Goal: Communication & Community: Answer question/provide support

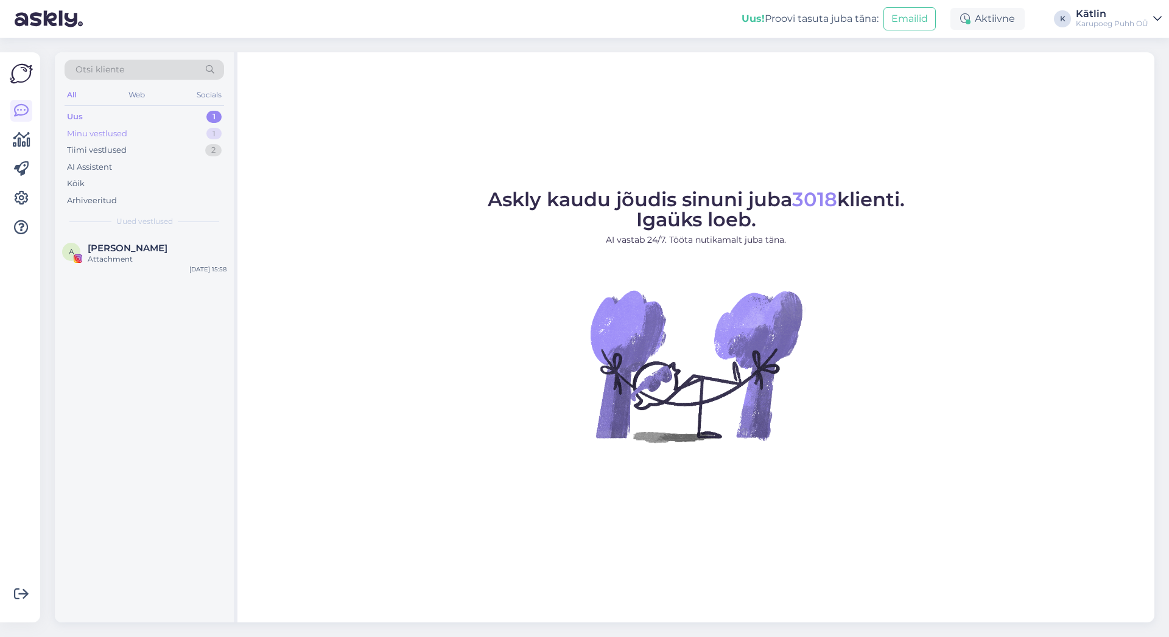
click at [110, 130] on div "Minu vestlused" at bounding box center [97, 134] width 60 height 12
click at [76, 112] on div "Uus" at bounding box center [74, 117] width 15 height 12
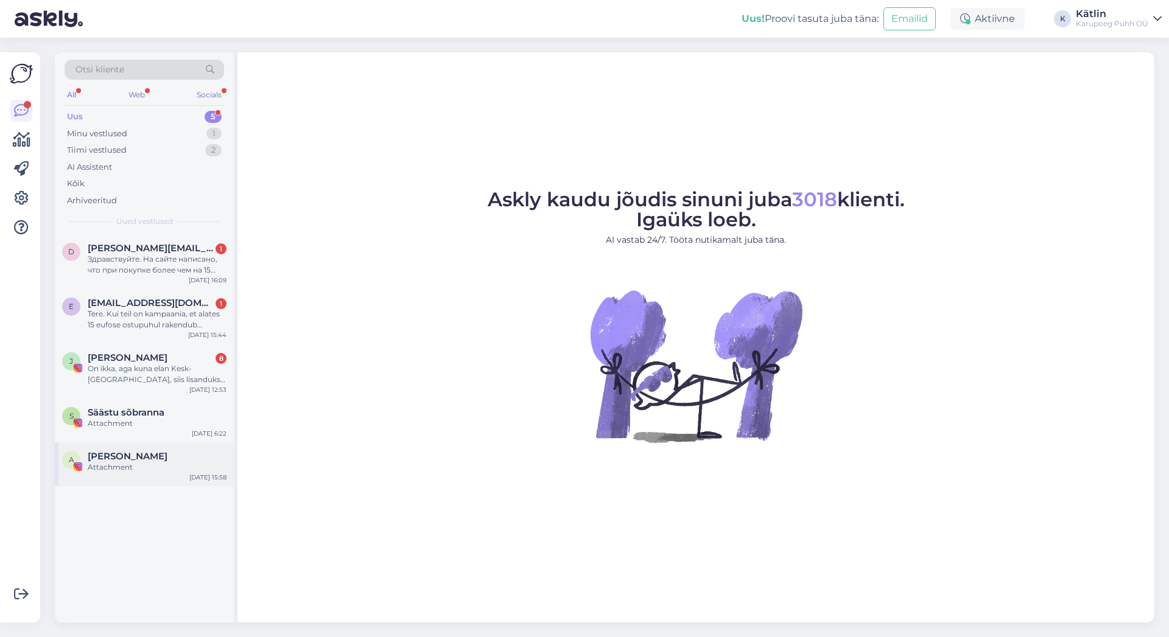
click at [146, 466] on div "Attachment" at bounding box center [157, 467] width 139 height 11
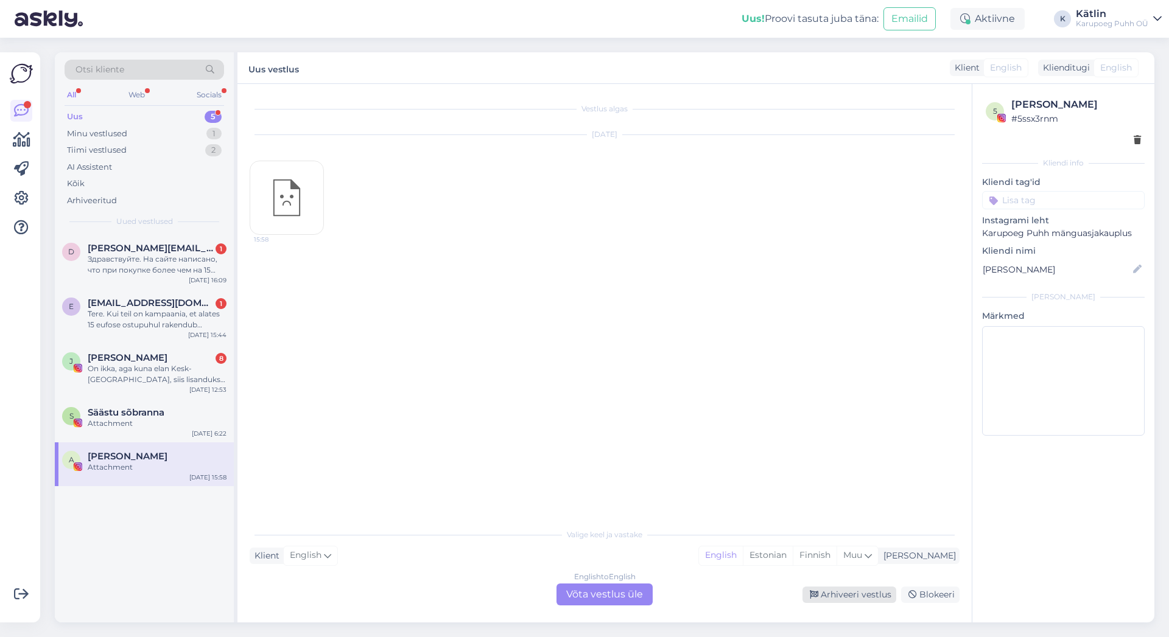
click at [851, 592] on div "Arhiveeri vestlus" at bounding box center [849, 595] width 94 height 16
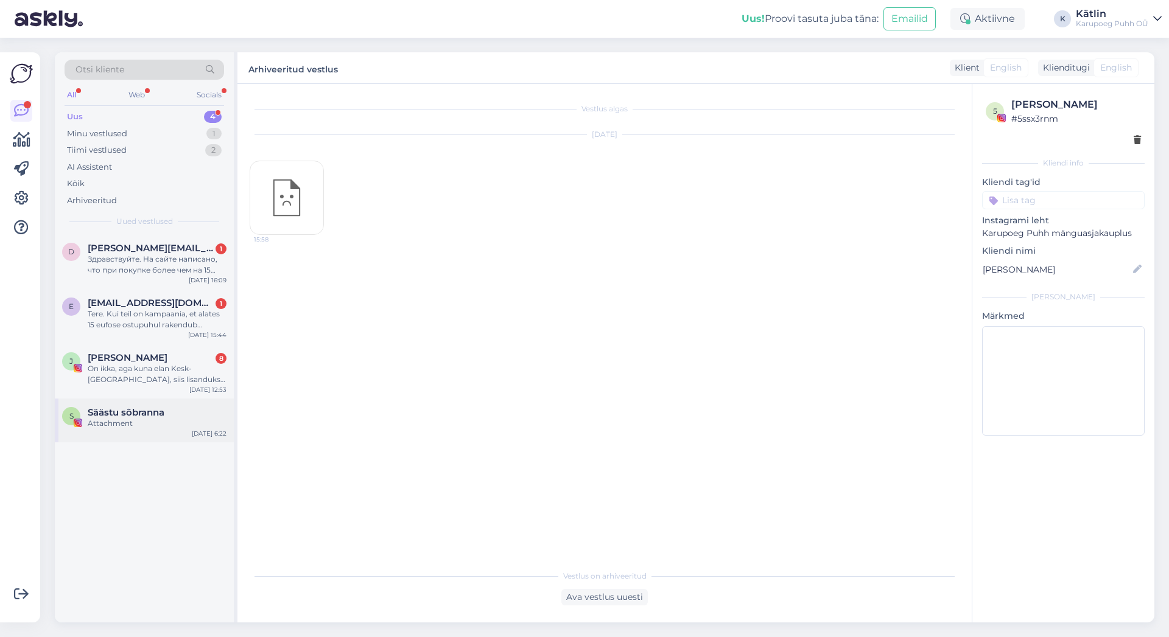
click at [98, 415] on span "Säästu sõbranna" at bounding box center [126, 412] width 77 height 11
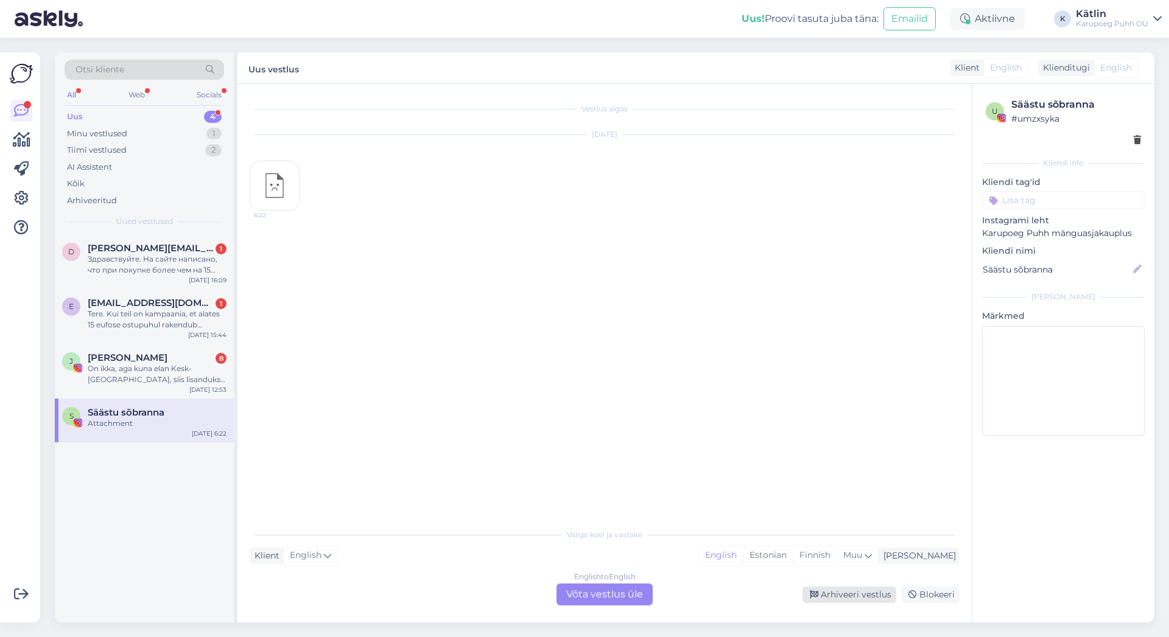
click at [847, 593] on div "Arhiveeri vestlus" at bounding box center [849, 595] width 94 height 16
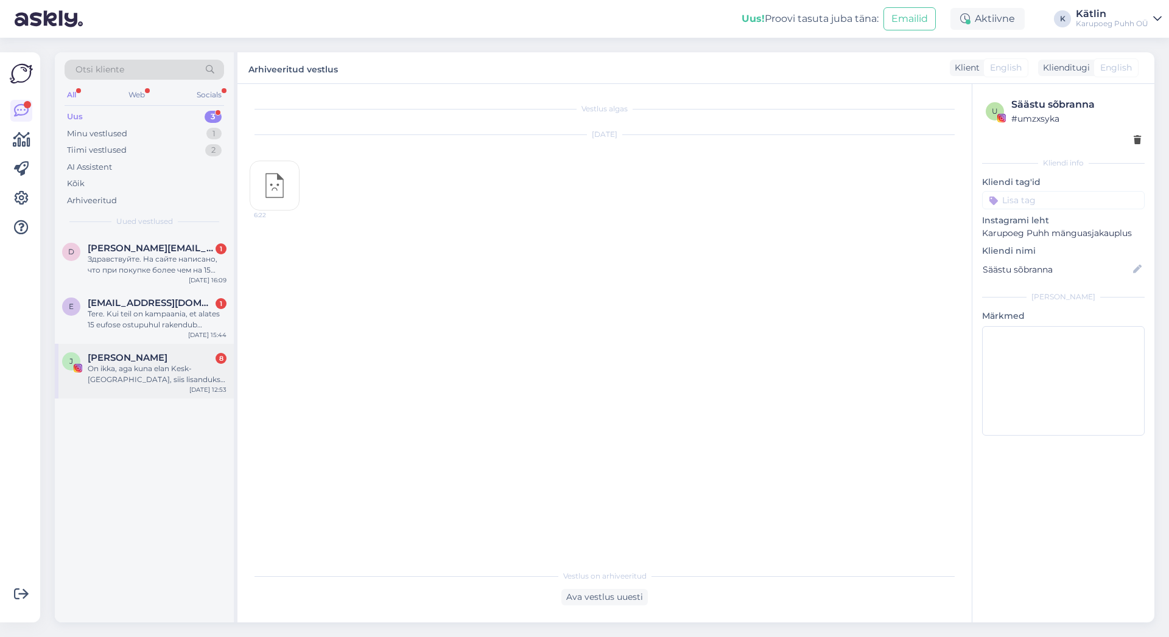
click at [161, 372] on div "On ikka, aga kuna elan Kesk-[GEOGRAPHIC_DATA], siis lisanduks kütus 50€" at bounding box center [157, 374] width 139 height 22
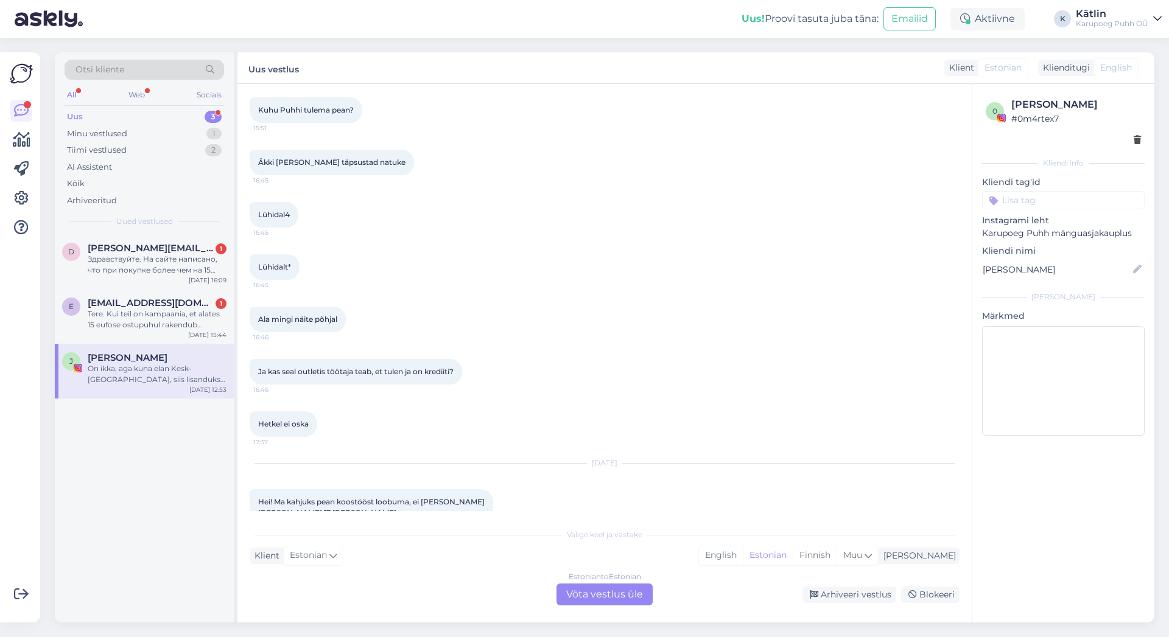
scroll to position [756, 0]
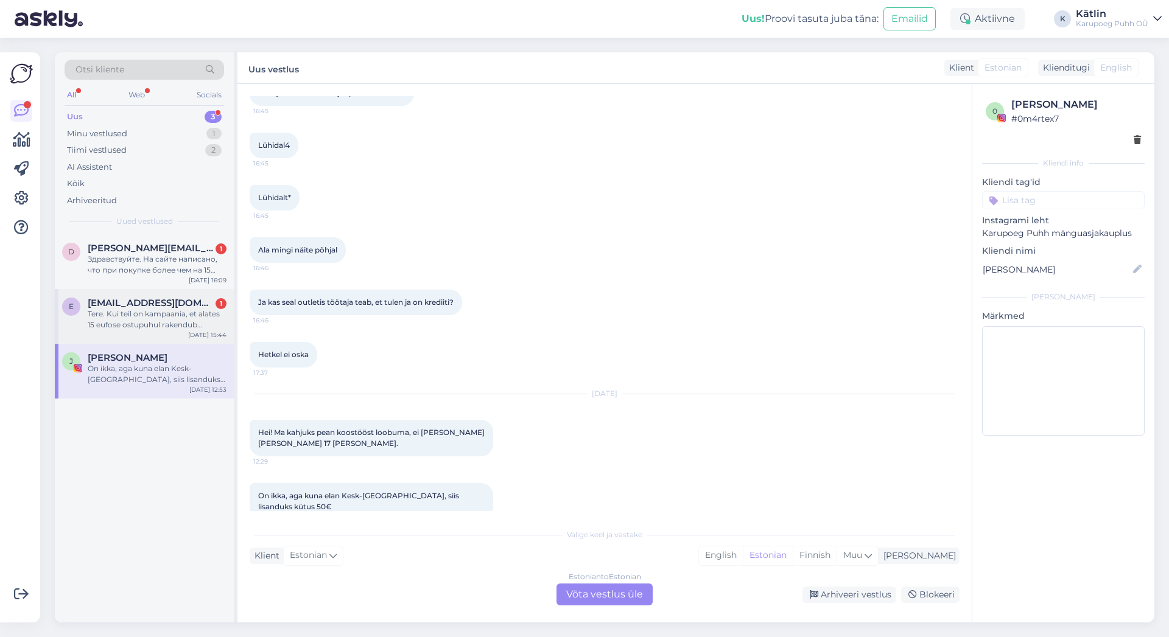
click at [128, 319] on div "Tere. Kui teil on kampaania, et alates 15 eufose ostupuhul rakendub soodustus 2…" at bounding box center [157, 320] width 139 height 22
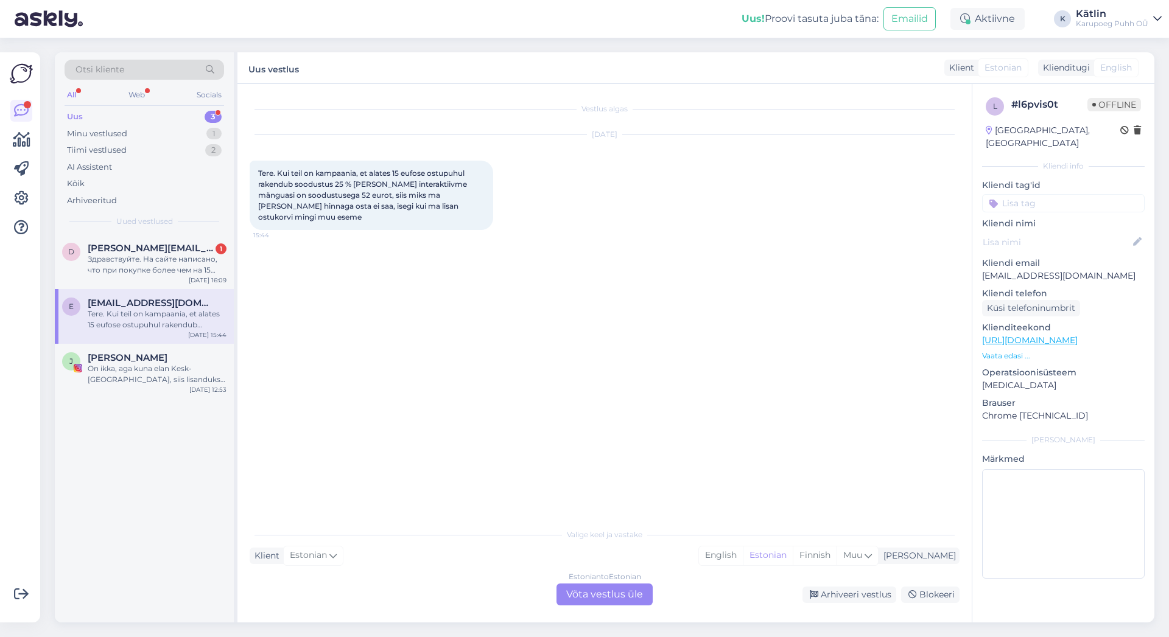
scroll to position [0, 0]
click at [637, 600] on div "Estonian to Estonian Võta vestlus üle" at bounding box center [604, 595] width 96 height 22
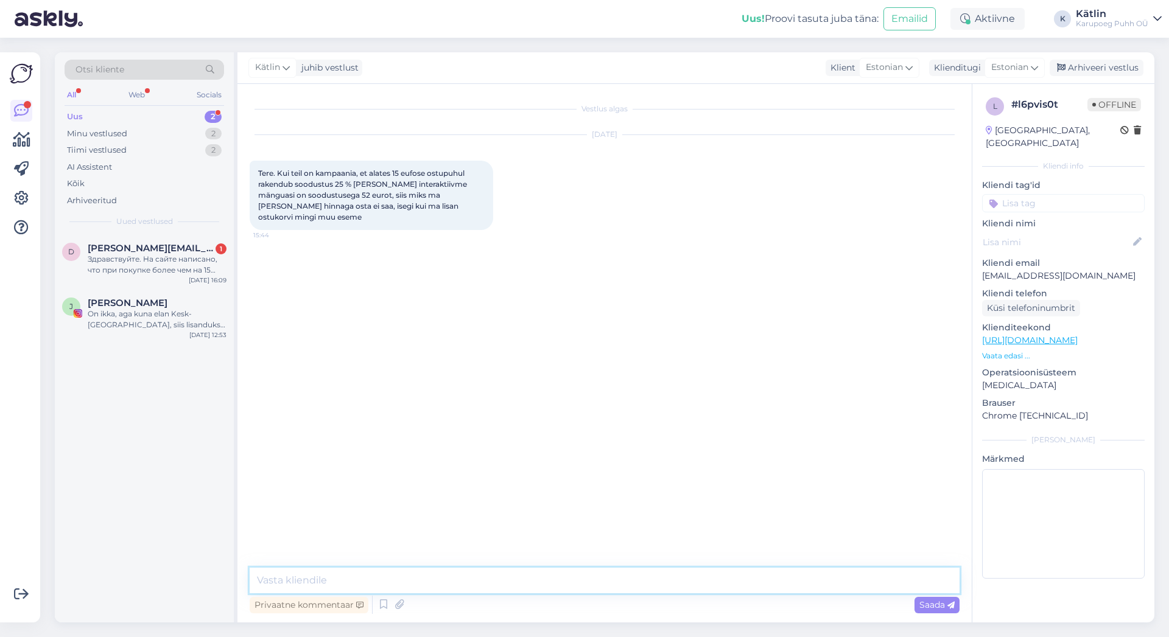
click at [478, 591] on textarea at bounding box center [605, 581] width 710 height 26
type textarea "T"
click at [382, 606] on icon at bounding box center [383, 605] width 15 height 18
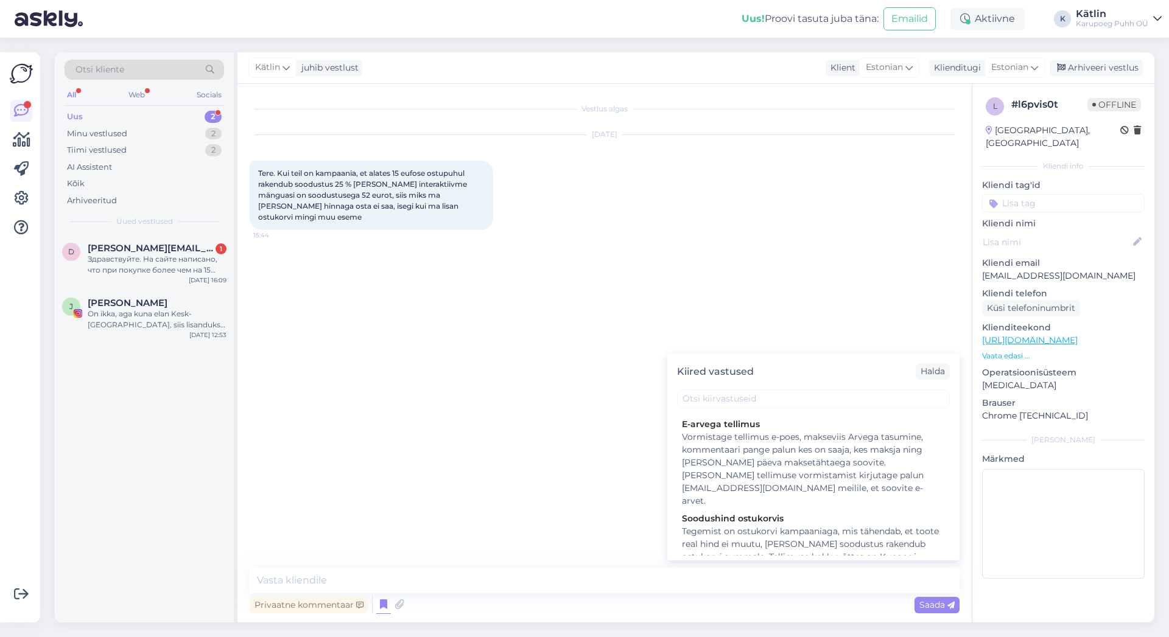
scroll to position [920, 0]
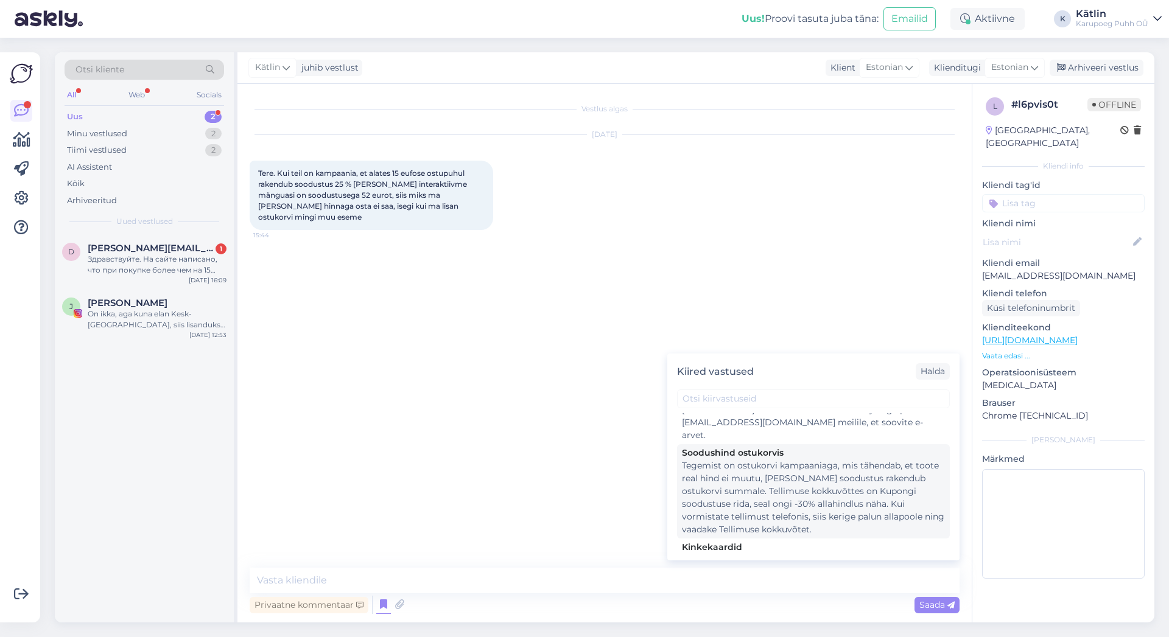
click at [827, 496] on div "Tegemist on ostukorvi kampaaniaga, mis tähendab, et toote real hind ei muutu, […" at bounding box center [813, 498] width 263 height 77
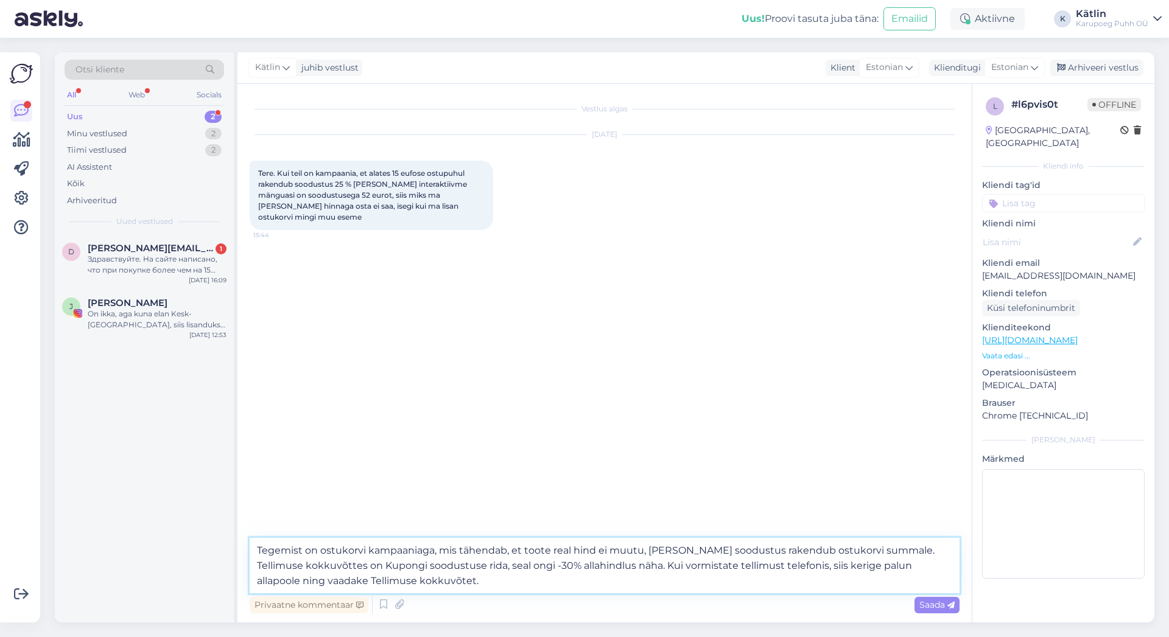
click at [256, 549] on textarea "Tegemist on ostukorvi kampaaniaga, mis tähendab, et toote real hind ei muutu, […" at bounding box center [605, 565] width 710 height 55
click at [521, 563] on textarea "Tere! Tegemist on ostukorvi kampaaniaga, mis tähendab, et toote real hind ei mu…" at bounding box center [605, 565] width 710 height 55
type textarea "Tere! Tegemist on ostukorvi kampaaniaga, mis tähendab, et toote real hind ei mu…"
click at [934, 601] on span "Saada" at bounding box center [936, 605] width 35 height 11
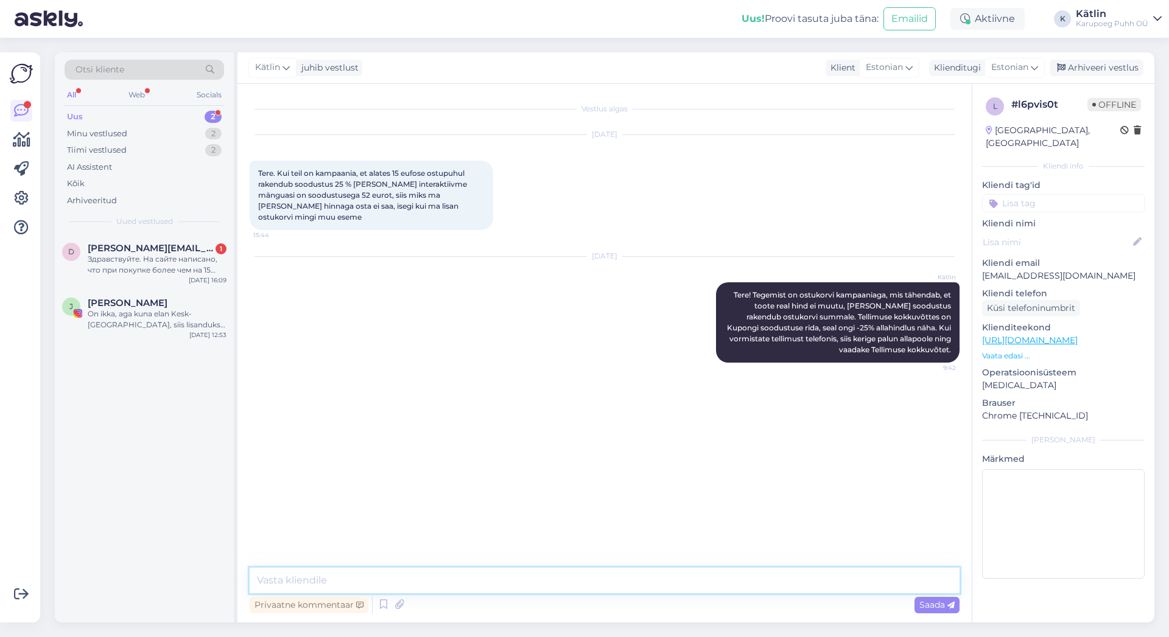
click at [741, 579] on textarea at bounding box center [605, 581] width 710 height 26
click at [264, 478] on div "Vestlus algas [DATE] Tere. Kui teil on kampaania, et alates 15 eufose ostupuhul…" at bounding box center [610, 326] width 721 height 461
click at [929, 402] on img at bounding box center [934, 414] width 49 height 49
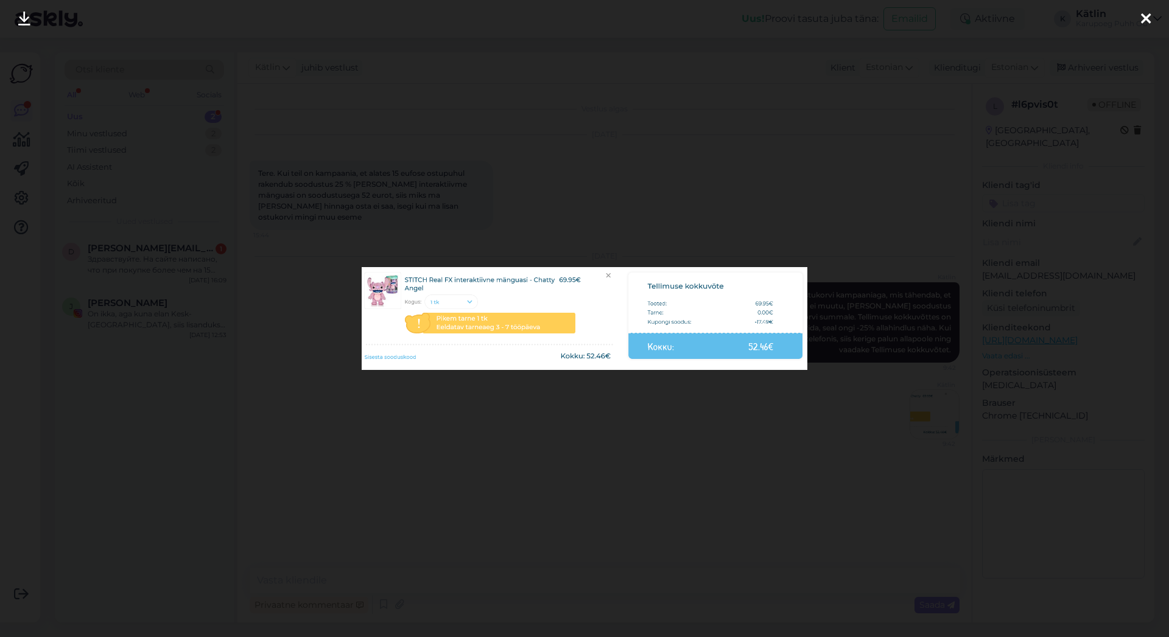
click at [1136, 25] on div at bounding box center [1145, 19] width 24 height 38
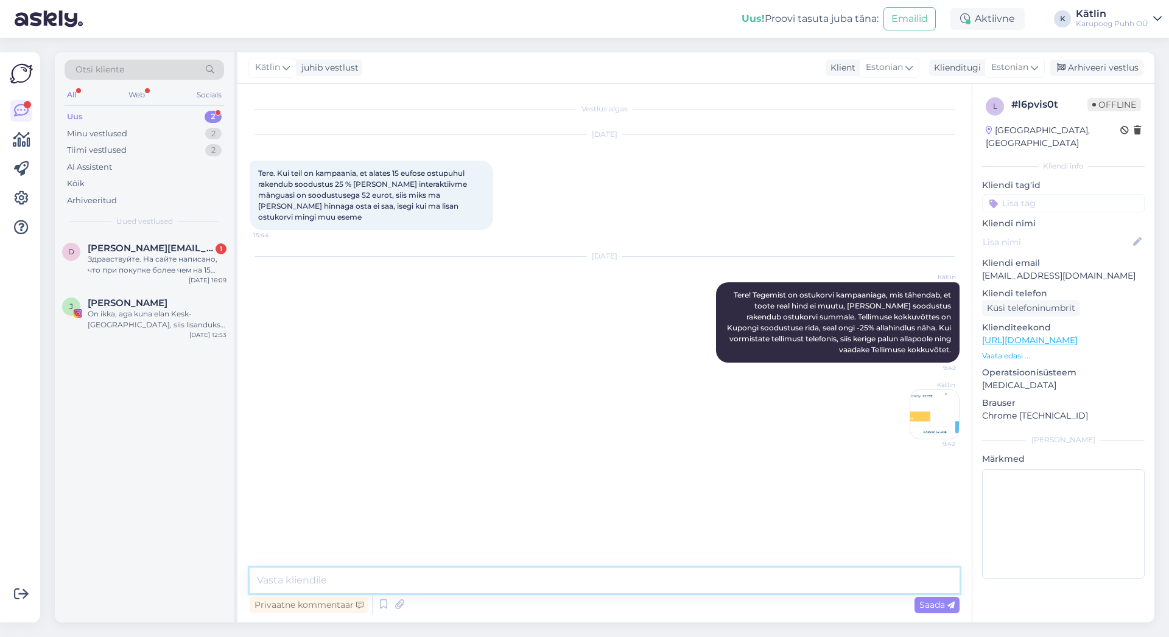
click at [426, 579] on textarea at bounding box center [605, 581] width 710 height 26
type textarea "Kampaania kestab veel"
drag, startPoint x: 403, startPoint y: 584, endPoint x: 183, endPoint y: 564, distance: 221.2
click at [250, 568] on textarea "Kampaania kestab veel" at bounding box center [605, 581] width 710 height 26
click at [1128, 60] on div "Arhiveeri vestlus" at bounding box center [1096, 68] width 94 height 16
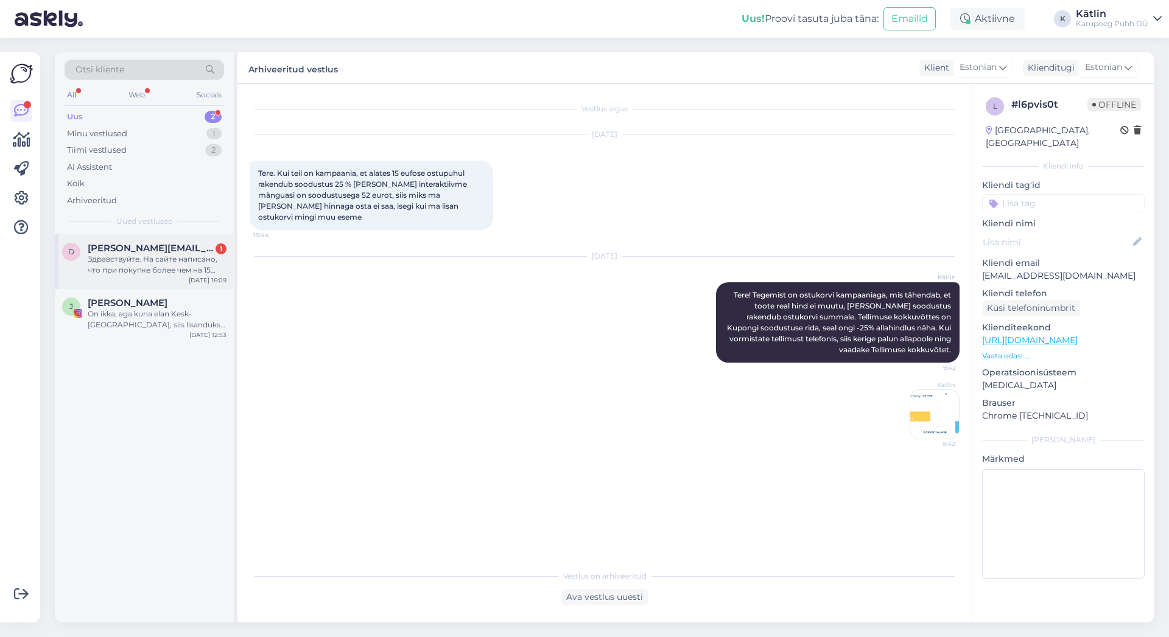
click at [129, 261] on div "Здравствуйте. На сайте написано, что при покупке более чем на 15 евро игра Куби…" at bounding box center [157, 265] width 139 height 22
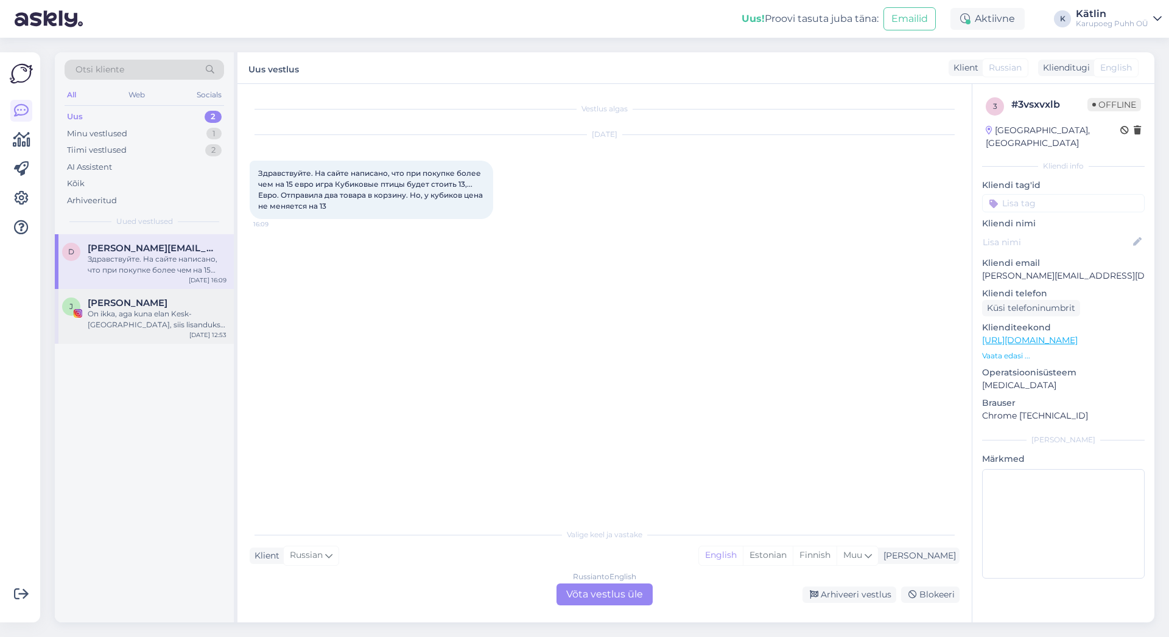
click at [147, 323] on div "On ikka, aga kuna elan Kesk-[GEOGRAPHIC_DATA], siis lisanduks kütus 50€" at bounding box center [157, 320] width 139 height 22
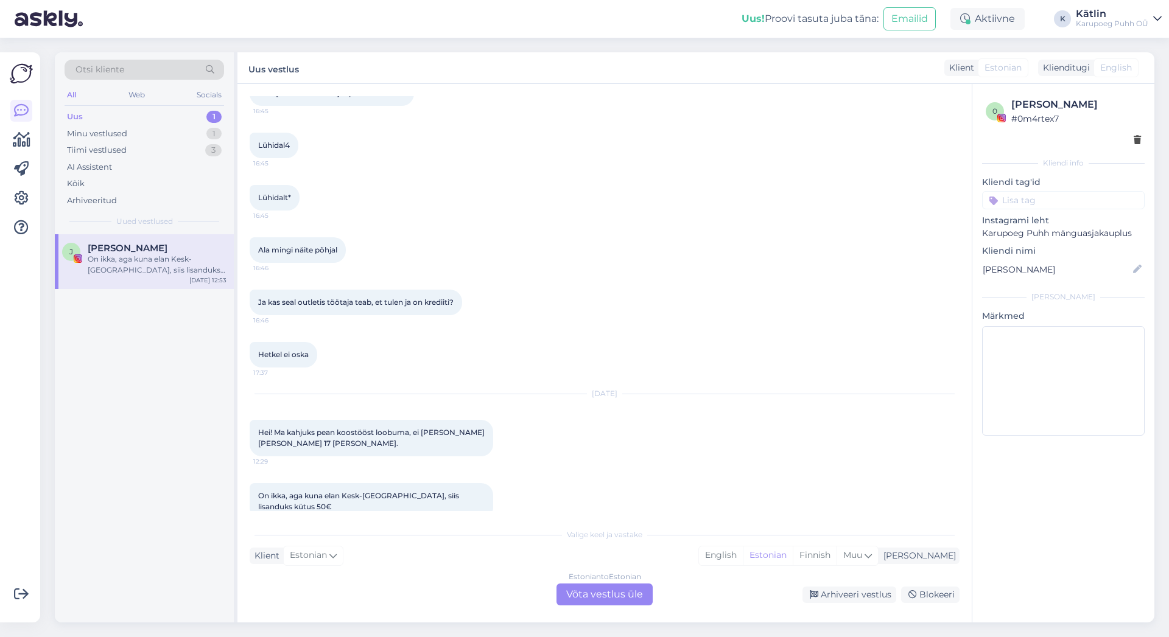
scroll to position [687, 0]
